Goal: Information Seeking & Learning: Learn about a topic

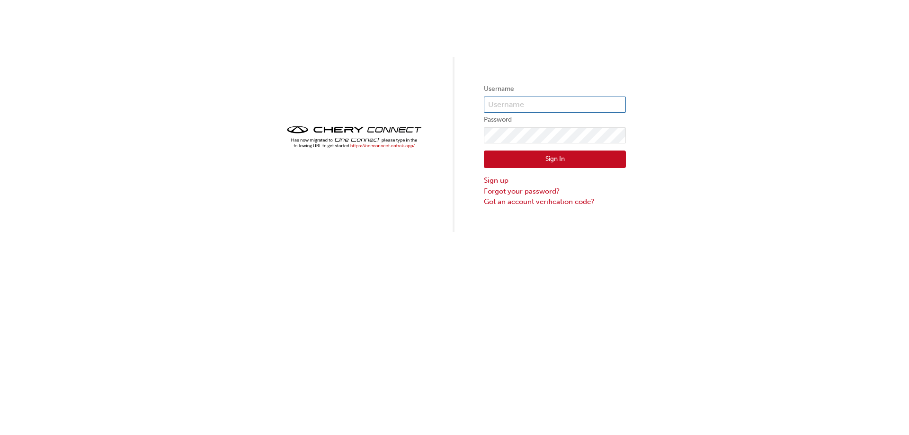
type input "CHAU1270"
click at [522, 153] on button "Sign In" at bounding box center [555, 160] width 142 height 18
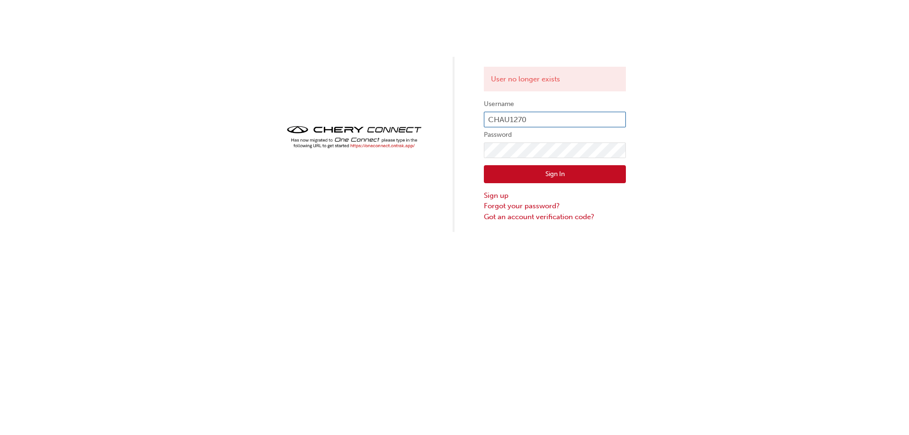
click at [511, 126] on input "CHAU1270" at bounding box center [555, 120] width 142 height 16
type input "CHAU1650"
click at [568, 175] on button "Sign In" at bounding box center [555, 174] width 142 height 18
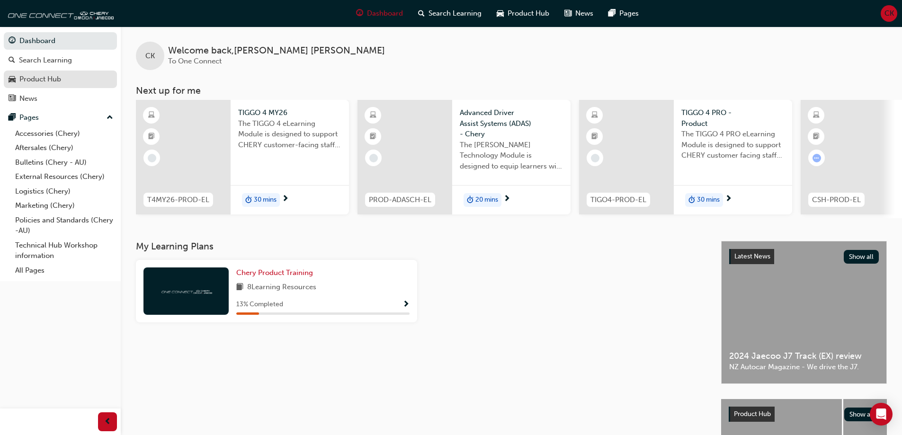
click at [73, 86] on link "Product Hub" at bounding box center [60, 80] width 113 height 18
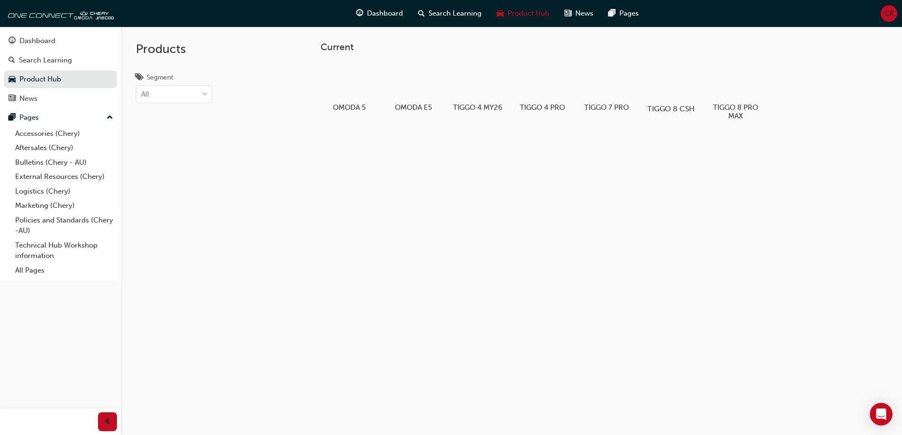
click at [687, 91] on div at bounding box center [670, 82] width 53 height 38
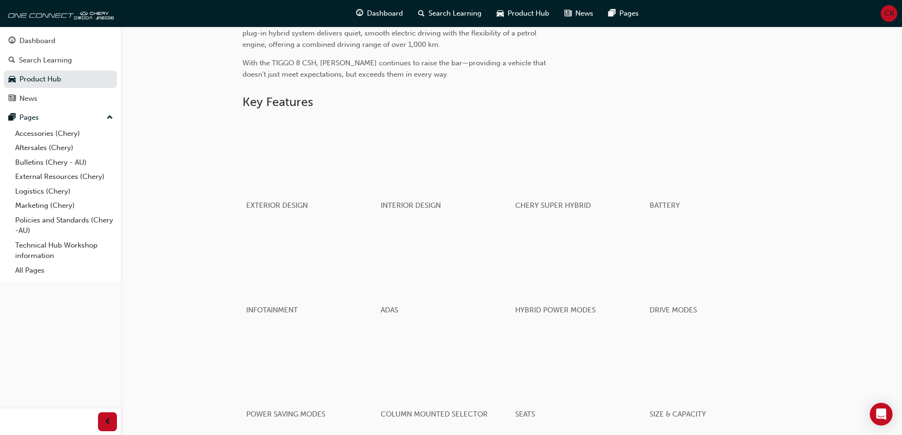
scroll to position [424, 0]
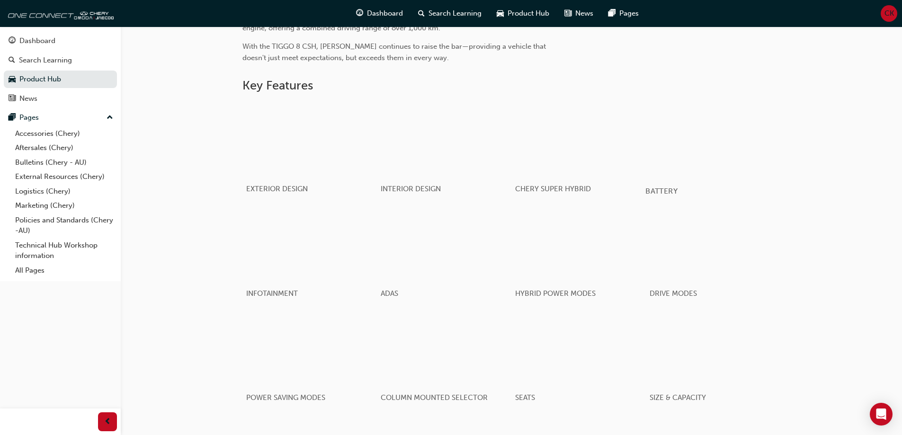
click at [692, 163] on div "button" at bounding box center [712, 139] width 135 height 76
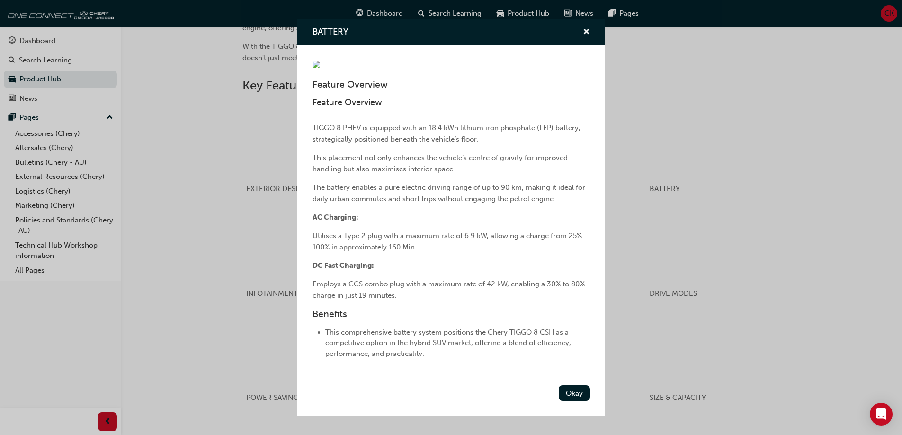
scroll to position [95, 0]
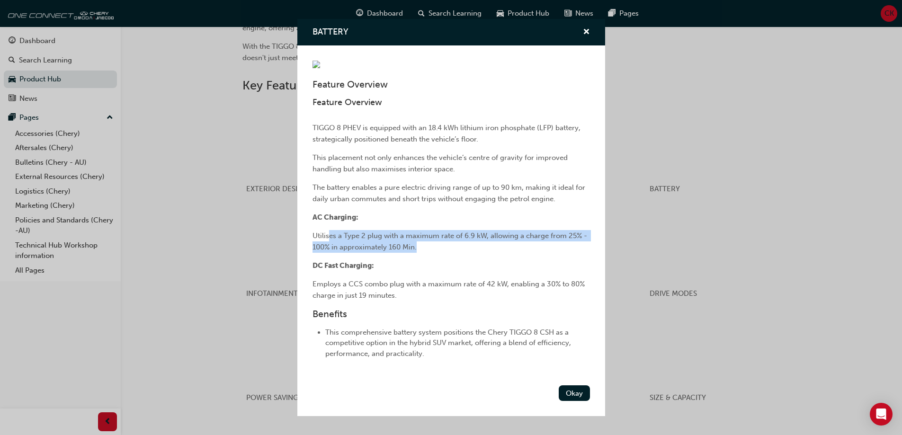
drag, startPoint x: 425, startPoint y: 276, endPoint x: 328, endPoint y: 261, distance: 98.6
click at [328, 253] on p "Utilises a Type 2 plug with a maximum rate of 6.9 kW, allowing a charge from 25…" at bounding box center [451, 241] width 277 height 23
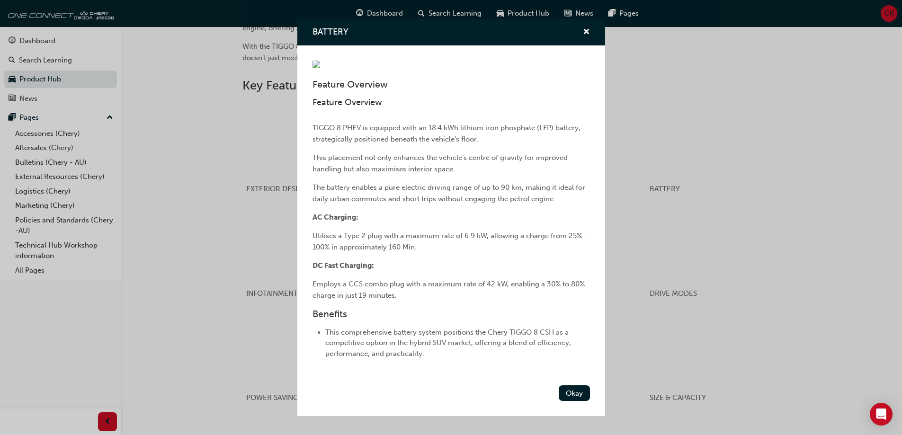
click at [383, 300] on span "Employs a CCS combo plug with a maximum rate of 42 kW, enabling a 30% to 80% ch…" at bounding box center [450, 290] width 274 height 20
drag, startPoint x: 432, startPoint y: 318, endPoint x: 307, endPoint y: 307, distance: 125.5
click at [307, 307] on div "Feature Overview Feature Overview TIGGO 8 PHEV is equipped with an 18.4 kWh lit…" at bounding box center [451, 213] width 308 height 336
click at [327, 300] on span "Employs a CCS combo plug with a maximum rate of 42 kW, enabling a 30% to 80% ch…" at bounding box center [450, 290] width 274 height 20
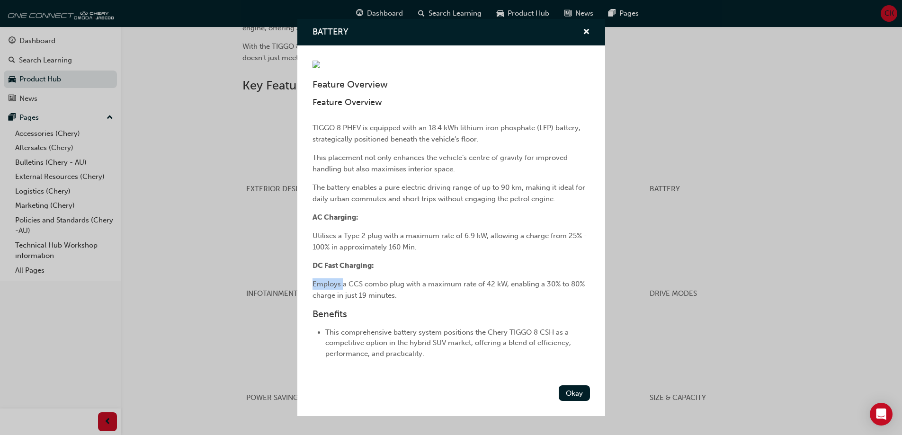
click at [327, 300] on span "Employs a CCS combo plug with a maximum rate of 42 kW, enabling a 30% to 80% ch…" at bounding box center [450, 290] width 274 height 20
click at [583, 28] on span "cross-icon" at bounding box center [586, 32] width 7 height 9
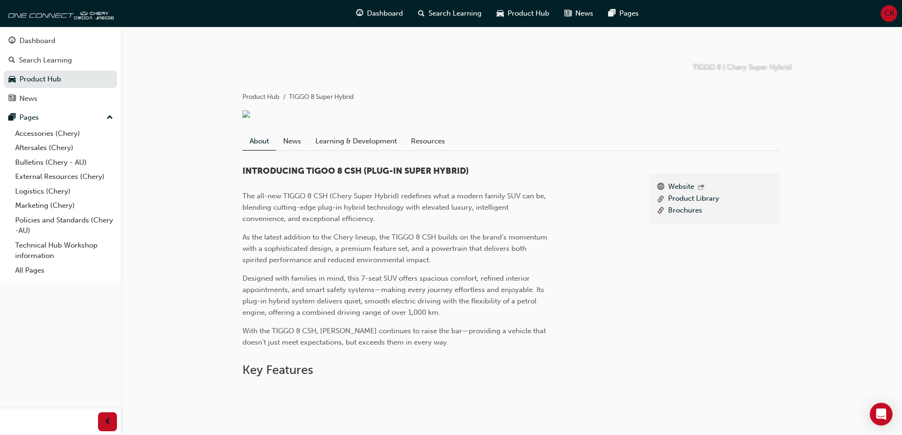
scroll to position [140, 0]
click at [294, 143] on link "News" at bounding box center [292, 141] width 32 height 18
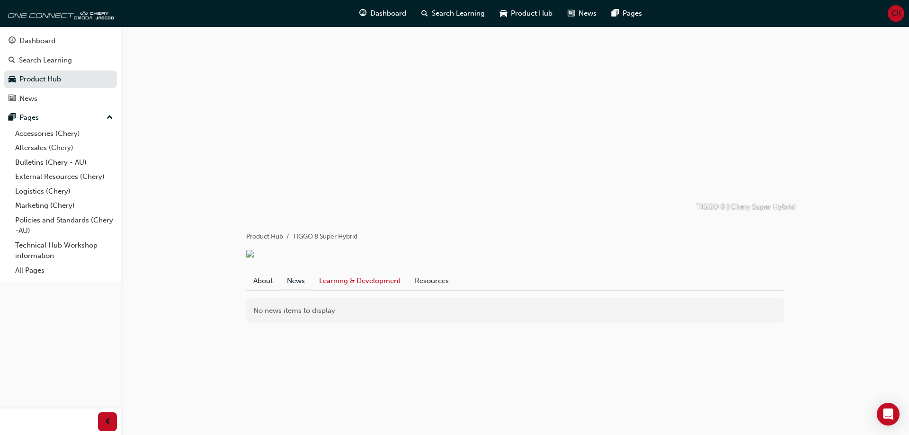
click at [367, 285] on link "Learning & Development" at bounding box center [360, 281] width 96 height 18
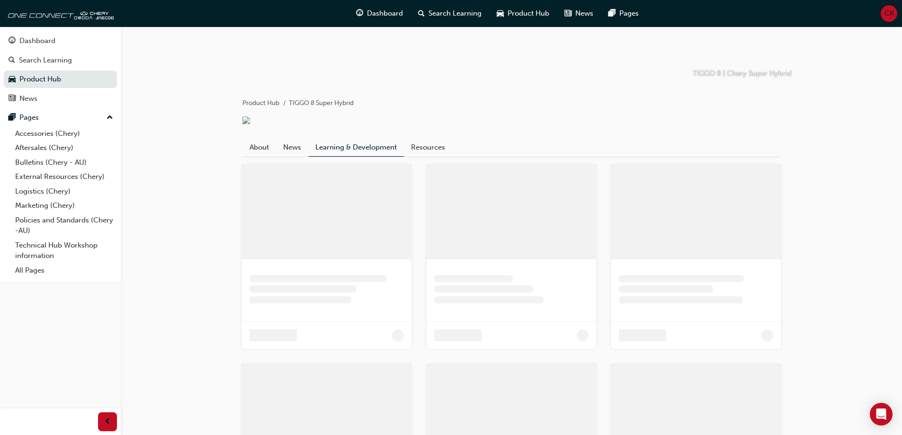
scroll to position [47, 0]
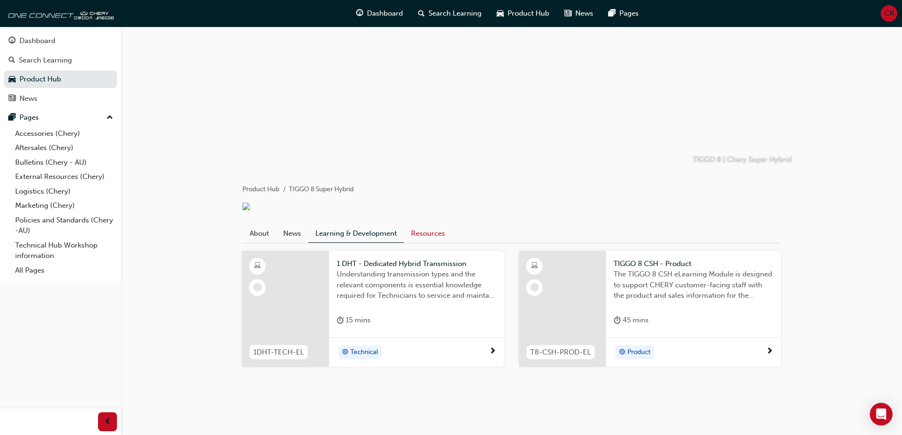
click at [433, 239] on link "Resources" at bounding box center [428, 233] width 48 height 18
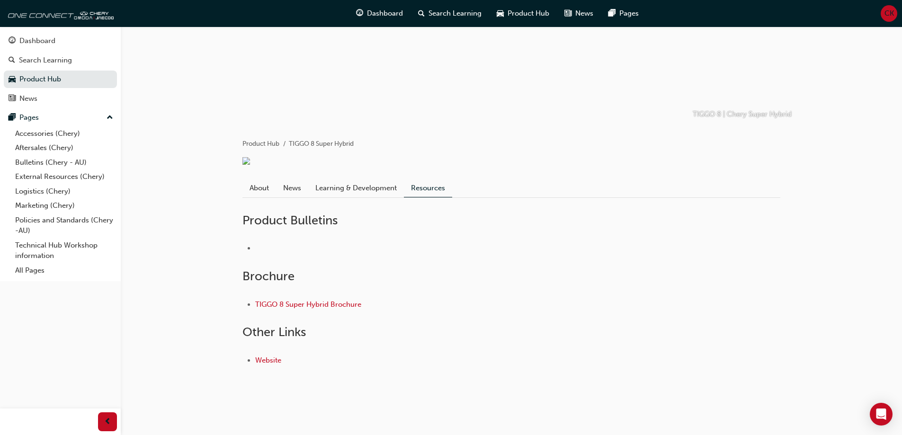
scroll to position [99, 0]
click at [291, 295] on div "TIGGO 8 Super Hybrid Brochure" at bounding box center [511, 304] width 538 height 41
click at [296, 299] on li "TIGGO 8 Super Hybrid Brochure" at bounding box center [517, 304] width 525 height 11
click at [312, 307] on link "TIGGO 8 Super Hybrid Brochure" at bounding box center [308, 304] width 106 height 9
